Goal: Task Accomplishment & Management: Use online tool/utility

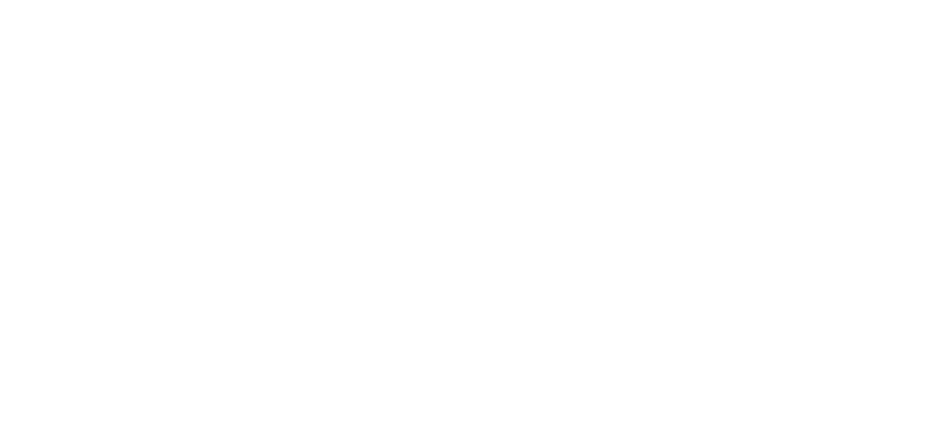
scroll to position [764, 0]
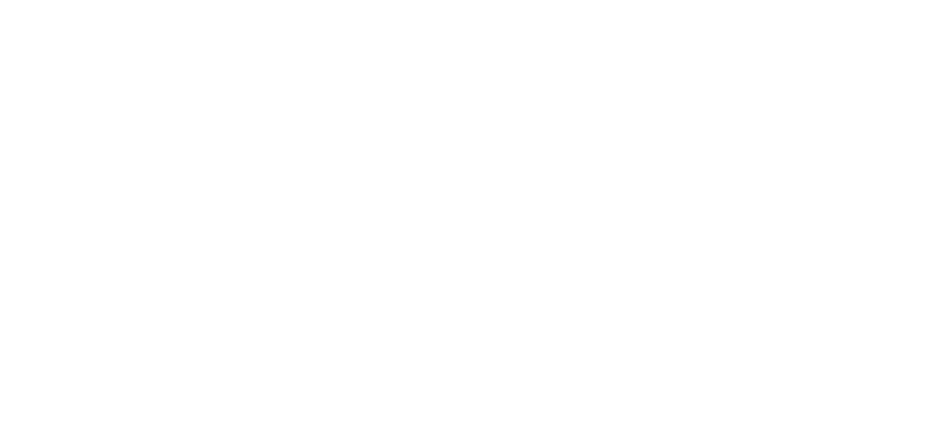
click at [378, 188] on div at bounding box center [472, 215] width 933 height 431
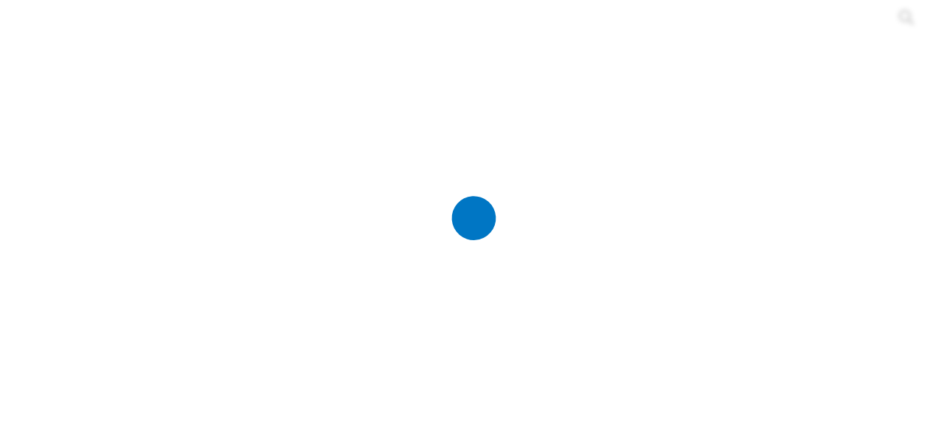
click at [347, 185] on div at bounding box center [472, 215] width 933 height 431
type input "PDXN [PERSON_NAME]"
